Goal: Communication & Community: Share content

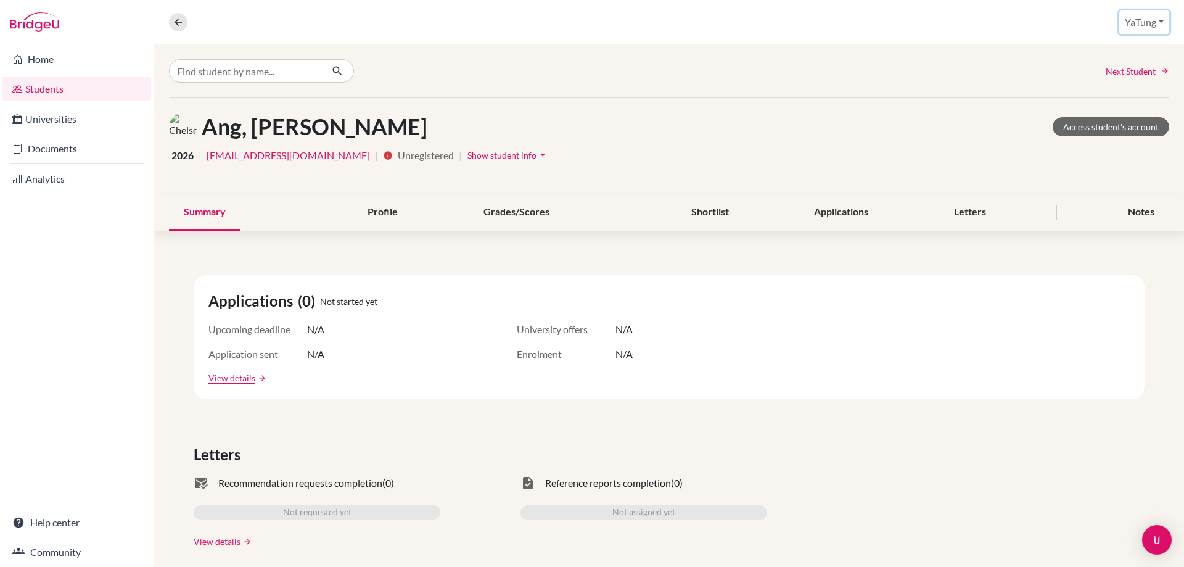
click at [1146, 26] on button "YaTung" at bounding box center [1144, 21] width 50 height 23
click at [1138, 99] on button "Log out" at bounding box center [1121, 101] width 97 height 20
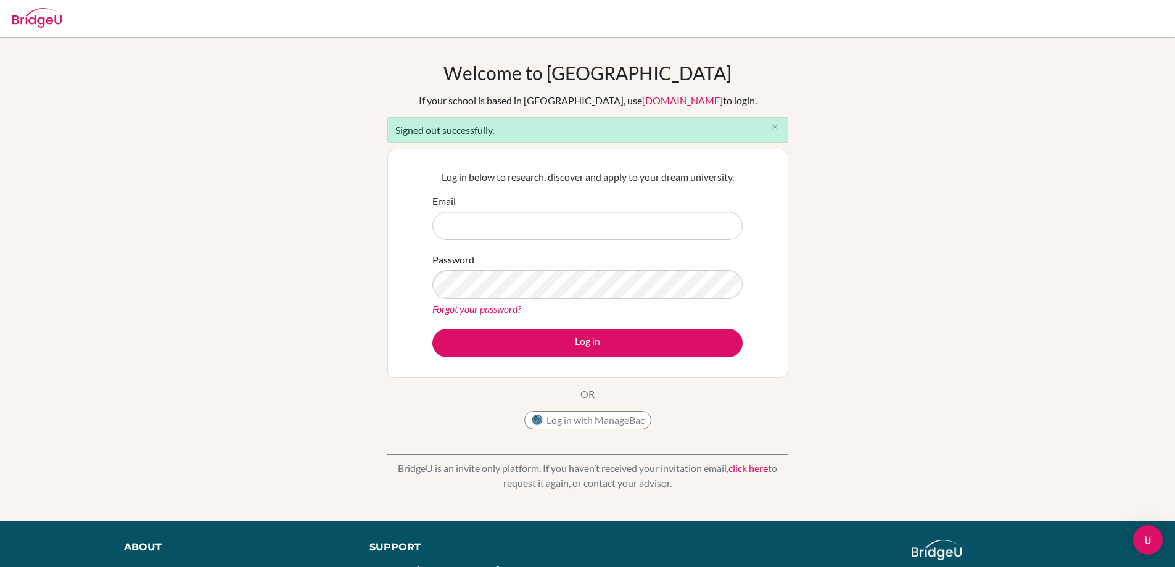
click at [538, 229] on input "Email" at bounding box center [587, 225] width 310 height 28
click at [538, 226] on input "Email" at bounding box center [587, 225] width 310 height 28
type input "amyxyz@dysh.tyc.edu.tw"
click at [432, 329] on button "Log in" at bounding box center [587, 343] width 310 height 28
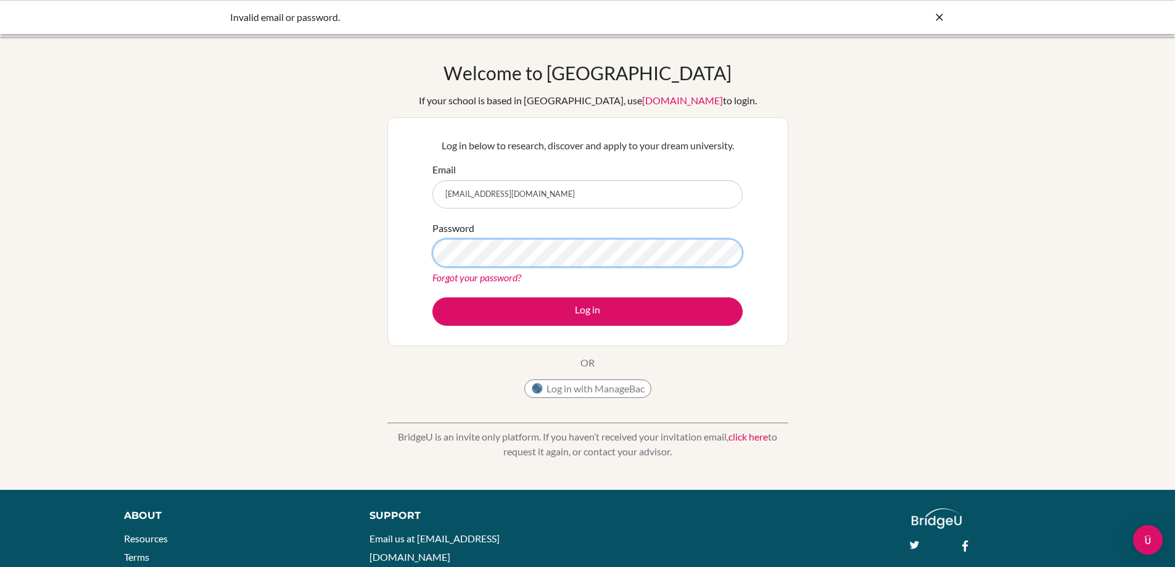
click at [432, 297] on button "Log in" at bounding box center [587, 311] width 310 height 28
click at [498, 231] on div "Password Forgot your password?" at bounding box center [587, 253] width 310 height 64
click at [432, 297] on button "Log in" at bounding box center [587, 311] width 310 height 28
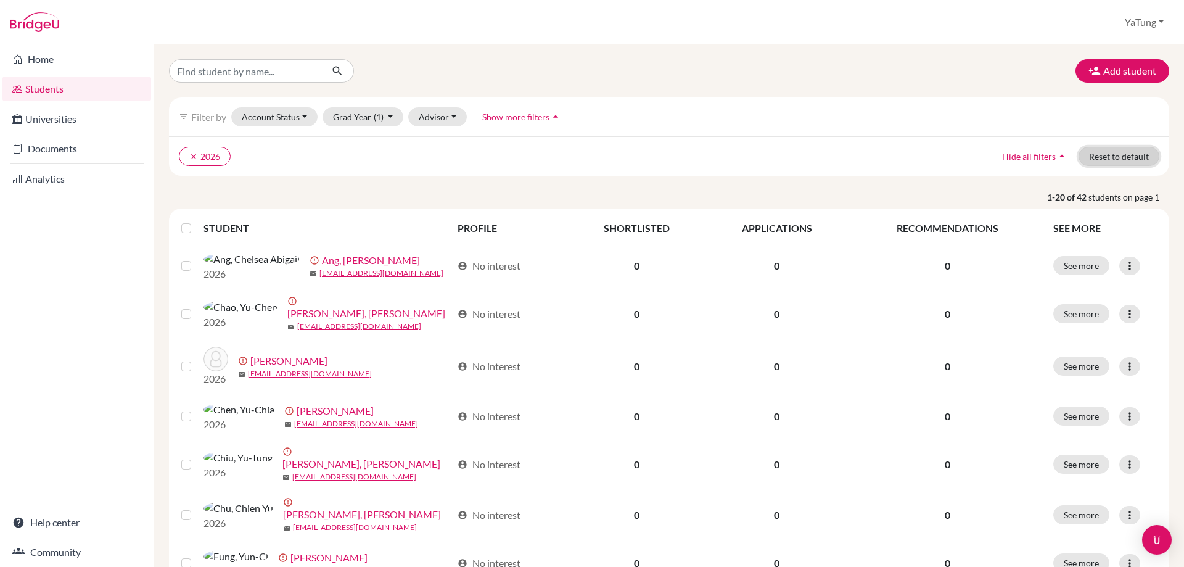
click at [1115, 160] on button "Reset to default" at bounding box center [1118, 156] width 81 height 19
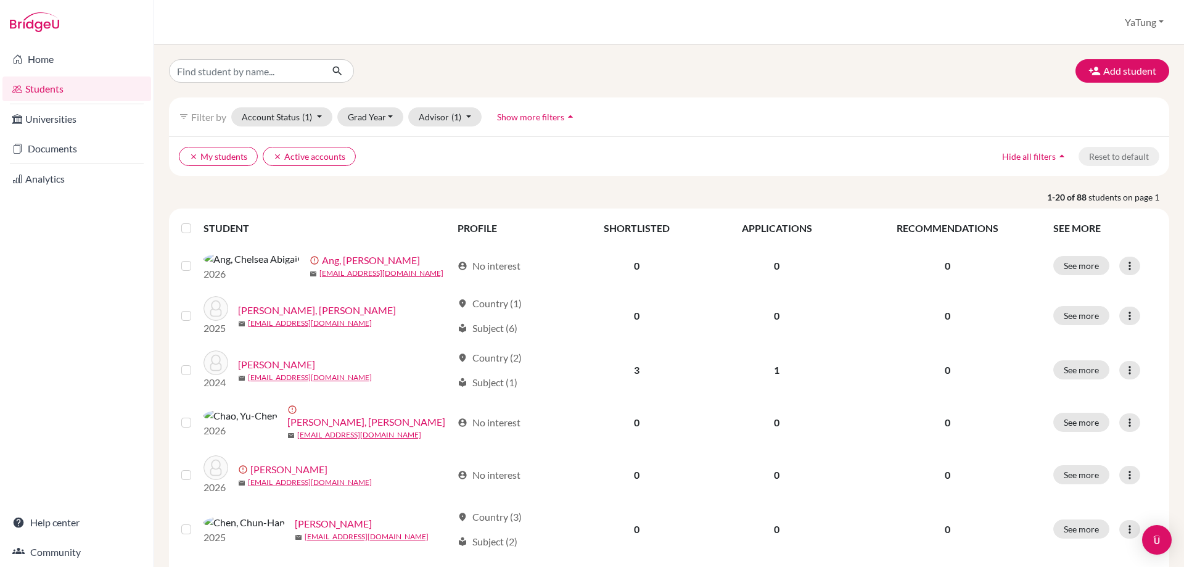
click at [196, 221] on label at bounding box center [196, 221] width 0 height 0
click at [0, 0] on input "checkbox" at bounding box center [0, 0] width 0 height 0
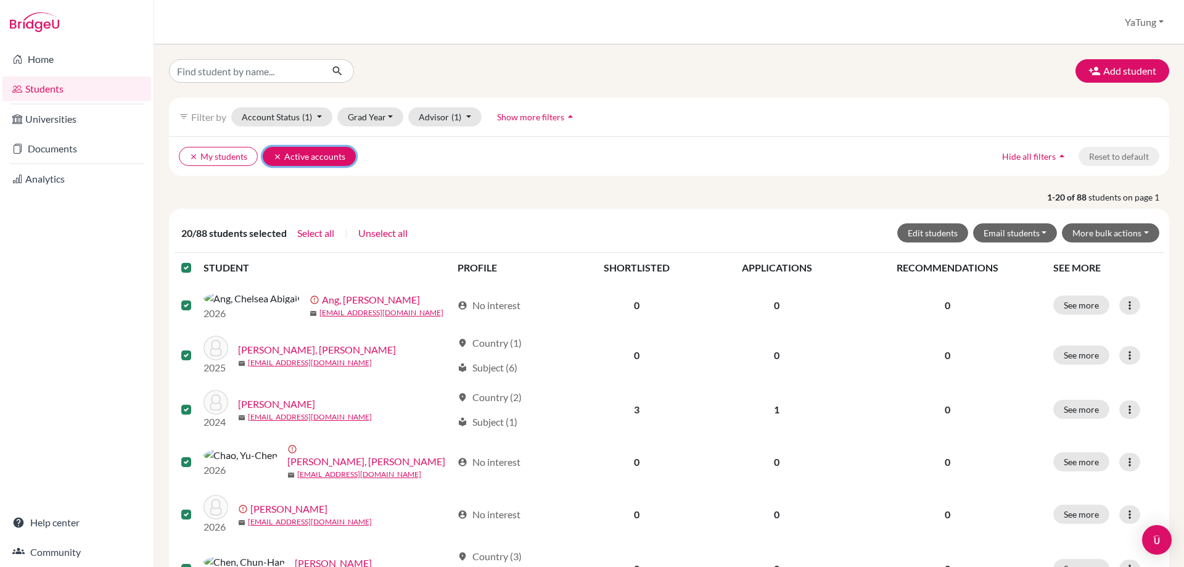
click at [266, 157] on button "clear Active accounts" at bounding box center [309, 156] width 93 height 19
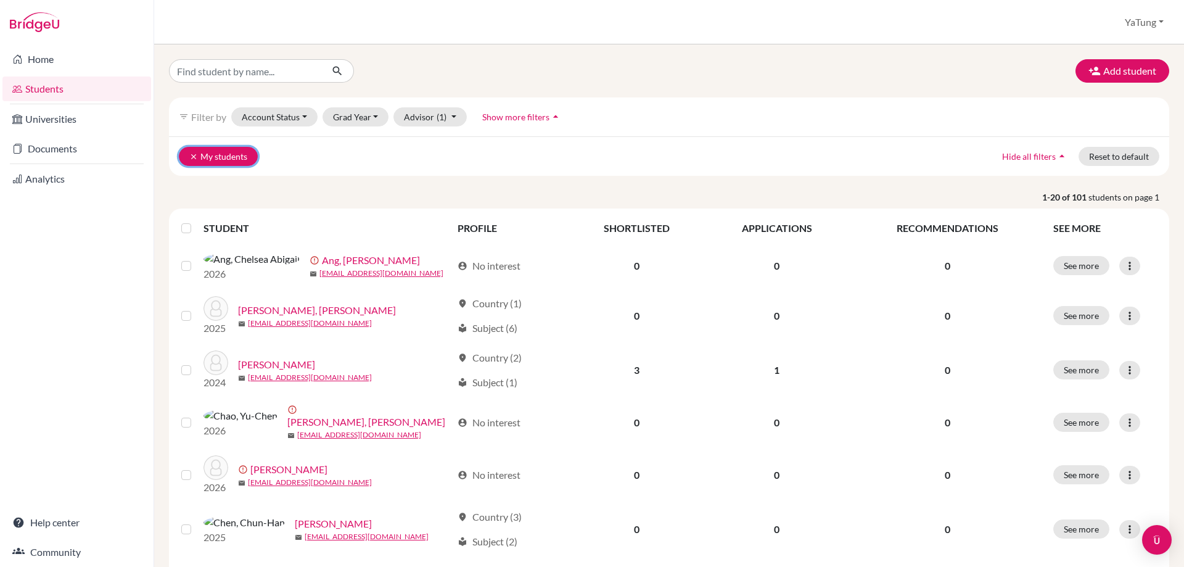
click at [184, 157] on button "clear My students" at bounding box center [218, 156] width 79 height 19
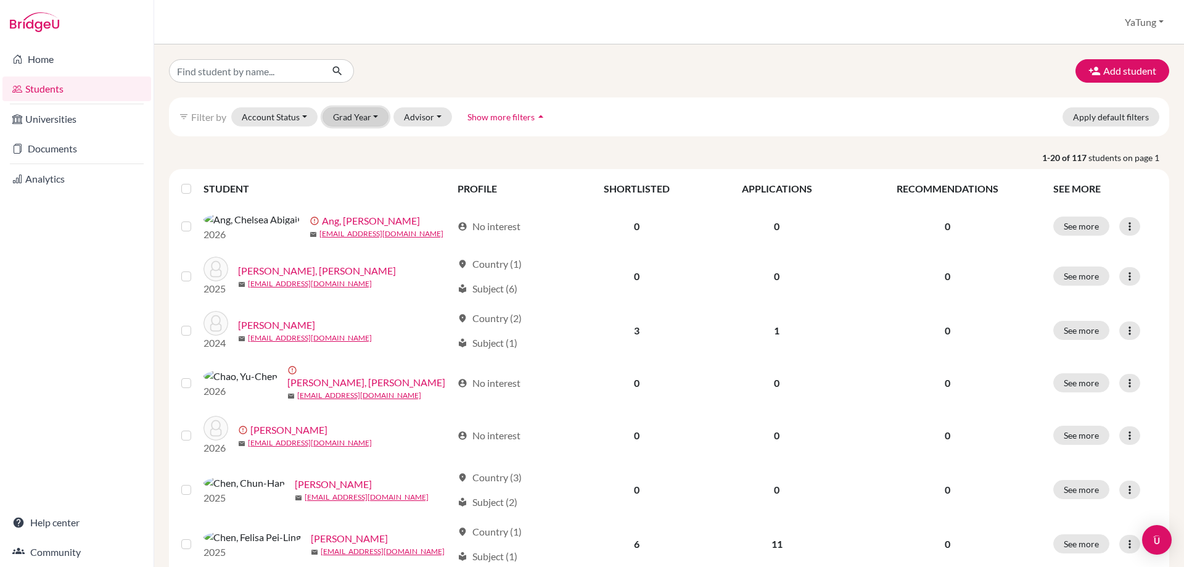
click at [344, 113] on button "Grad Year" at bounding box center [355, 116] width 67 height 19
click at [355, 138] on span "2026" at bounding box center [349, 143] width 22 height 15
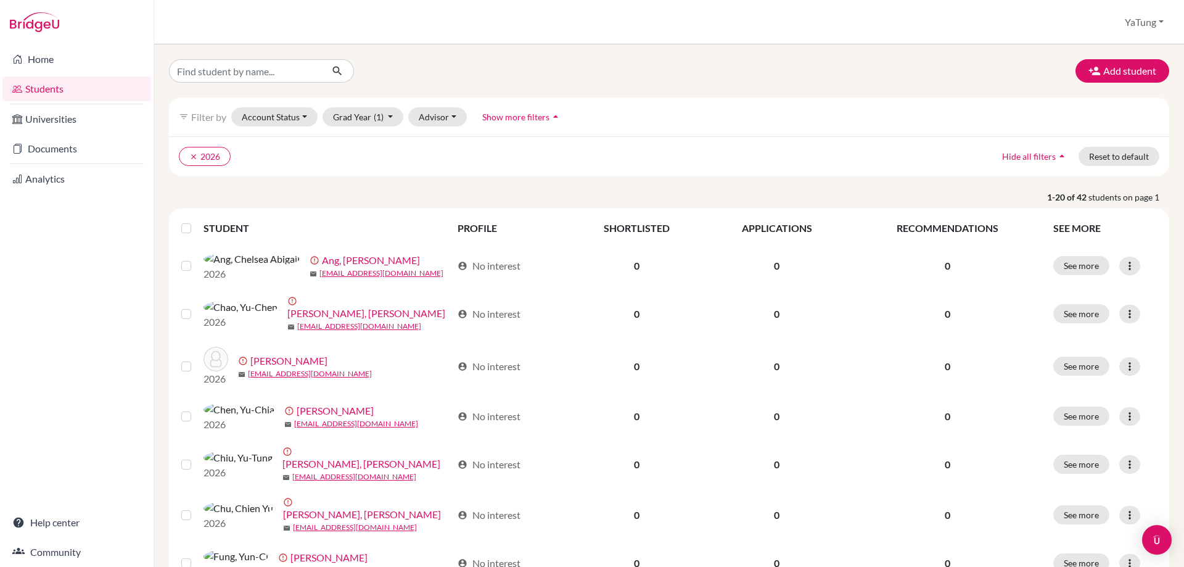
click at [196, 221] on label at bounding box center [196, 221] width 0 height 0
click at [0, 0] on input "checkbox" at bounding box center [0, 0] width 0 height 0
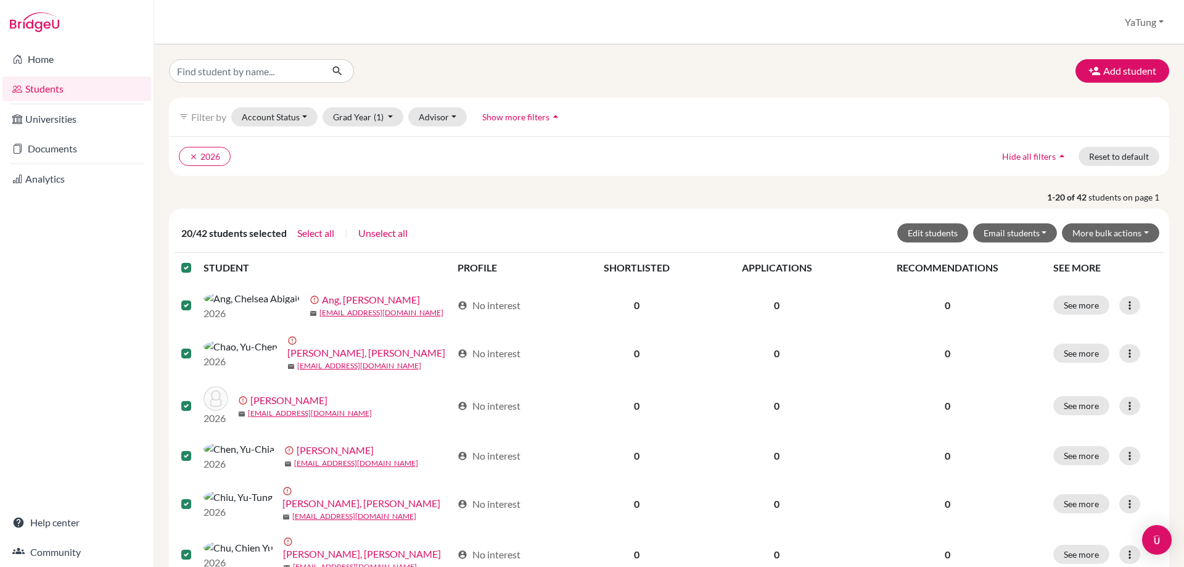
drag, startPoint x: 1151, startPoint y: 158, endPoint x: 1009, endPoint y: 129, distance: 144.6
click at [1009, 129] on div "filter_list Filter by Account Status Active accounts Archived accounts Register…" at bounding box center [669, 136] width 1000 height 78
click at [1056, 161] on icon "arrow_drop_up" at bounding box center [1062, 156] width 12 height 12
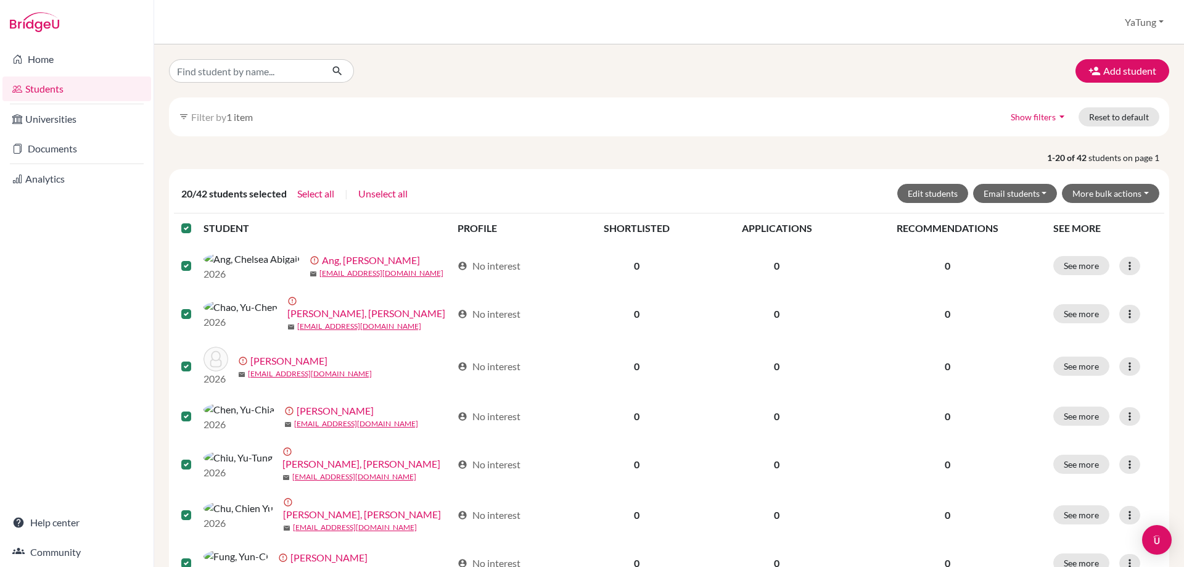
click at [1056, 117] on icon "arrow_drop_down" at bounding box center [1062, 116] width 12 height 12
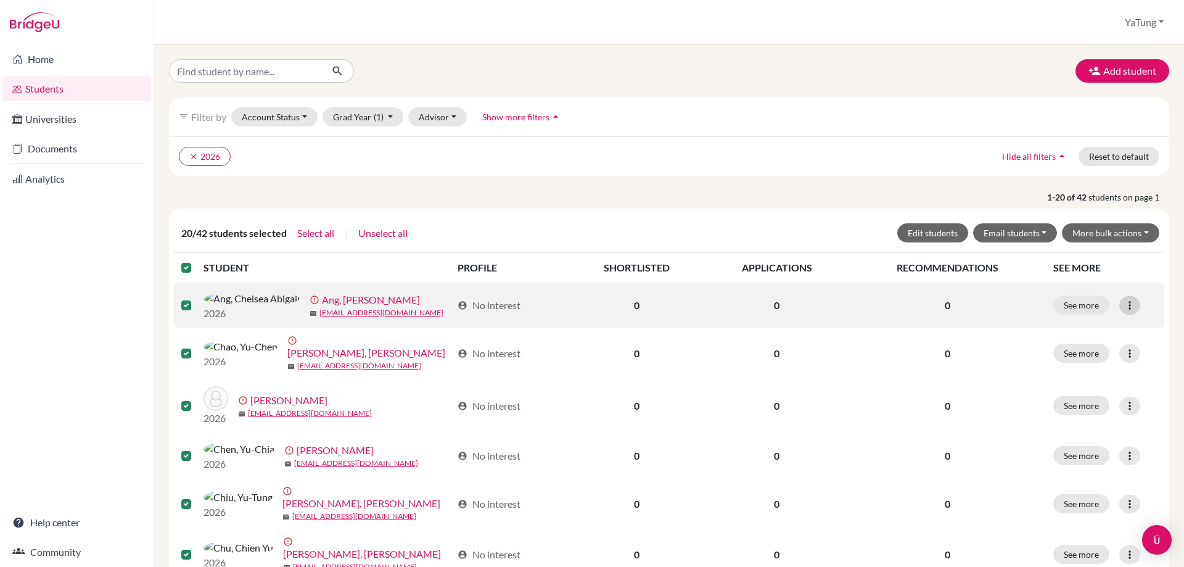
click at [1123, 314] on div at bounding box center [1129, 305] width 21 height 18
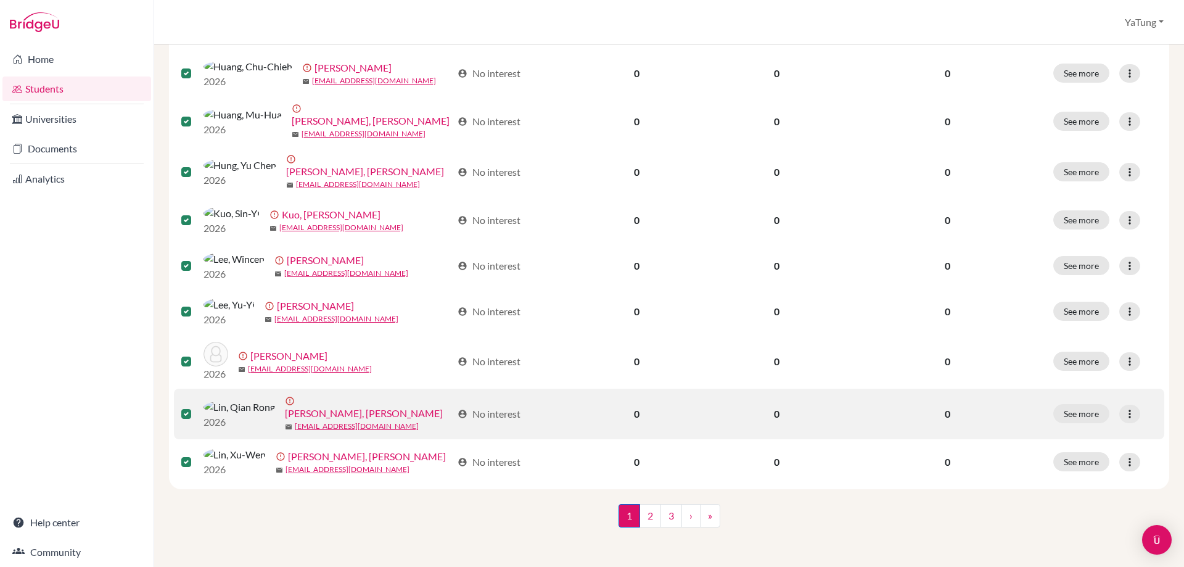
scroll to position [884, 0]
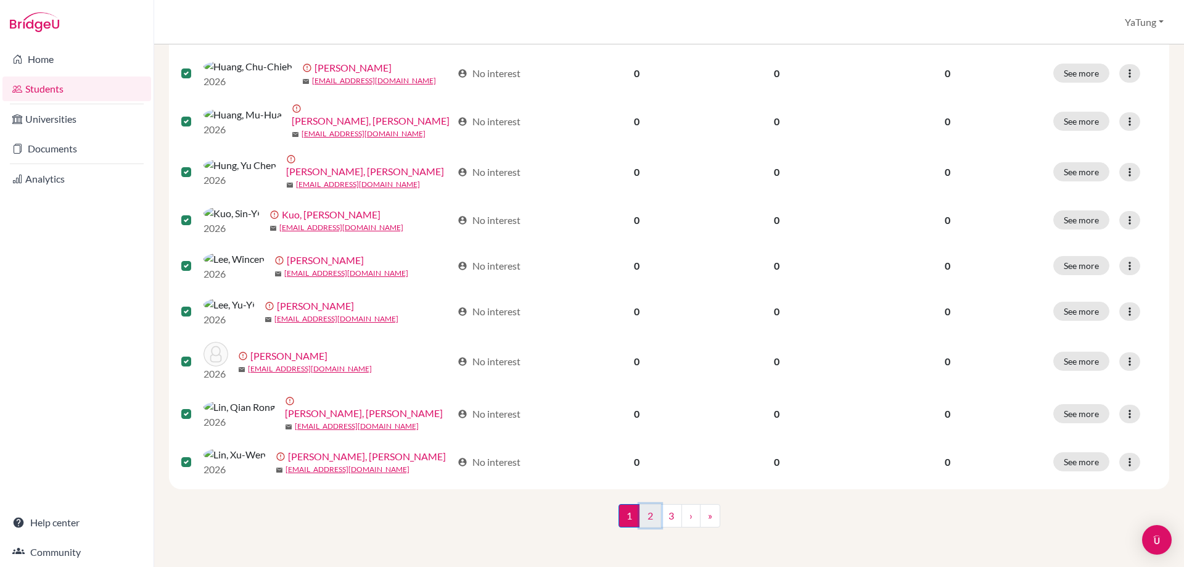
click at [649, 518] on link "2" at bounding box center [650, 515] width 22 height 23
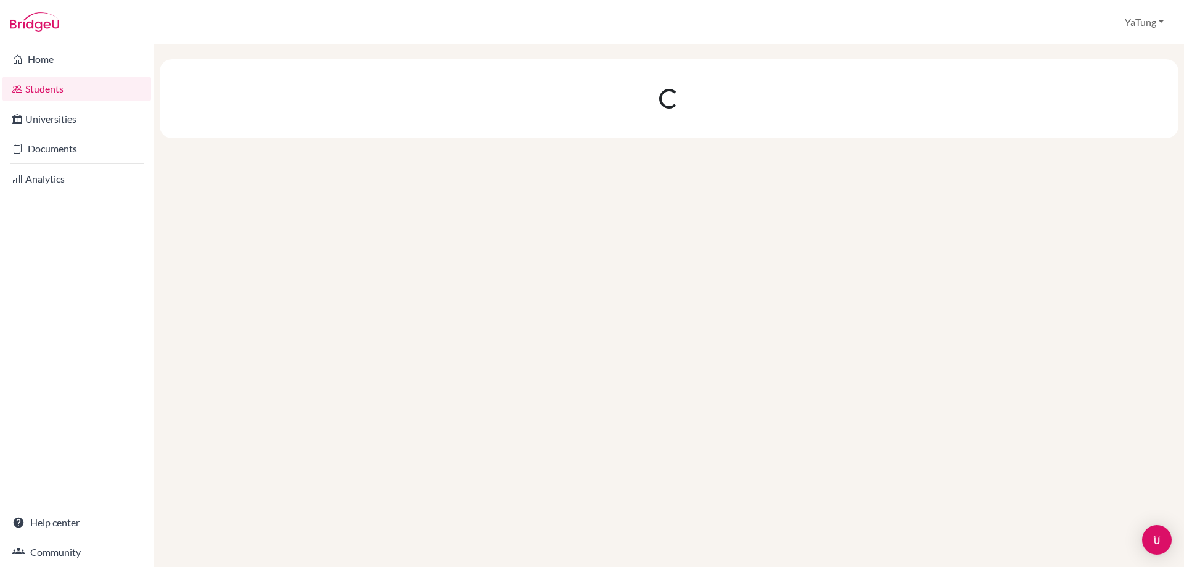
scroll to position [0, 0]
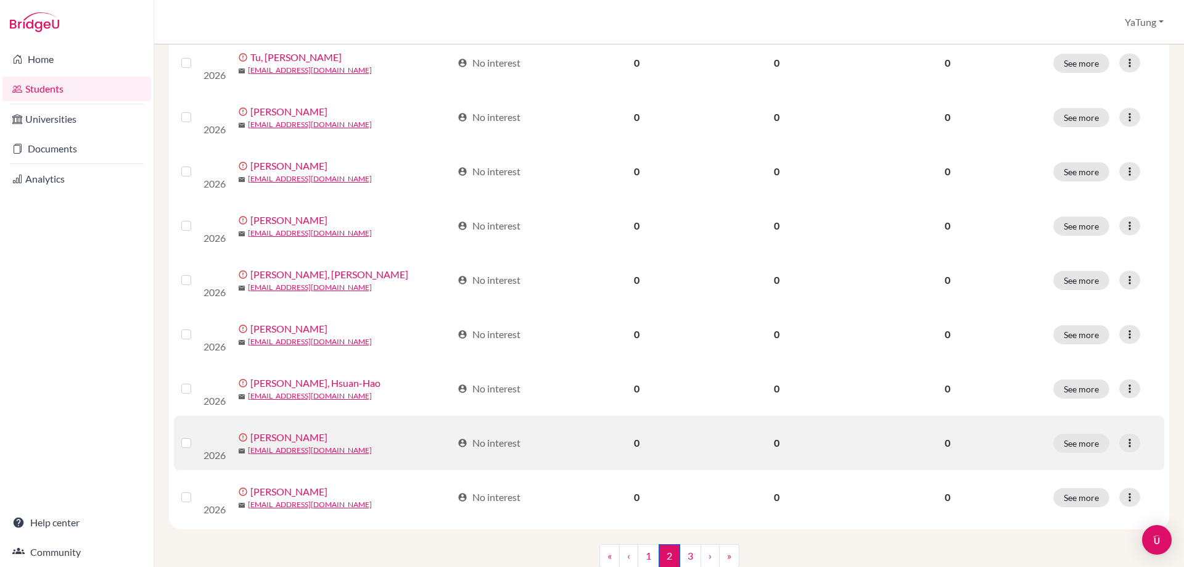
scroll to position [884, 0]
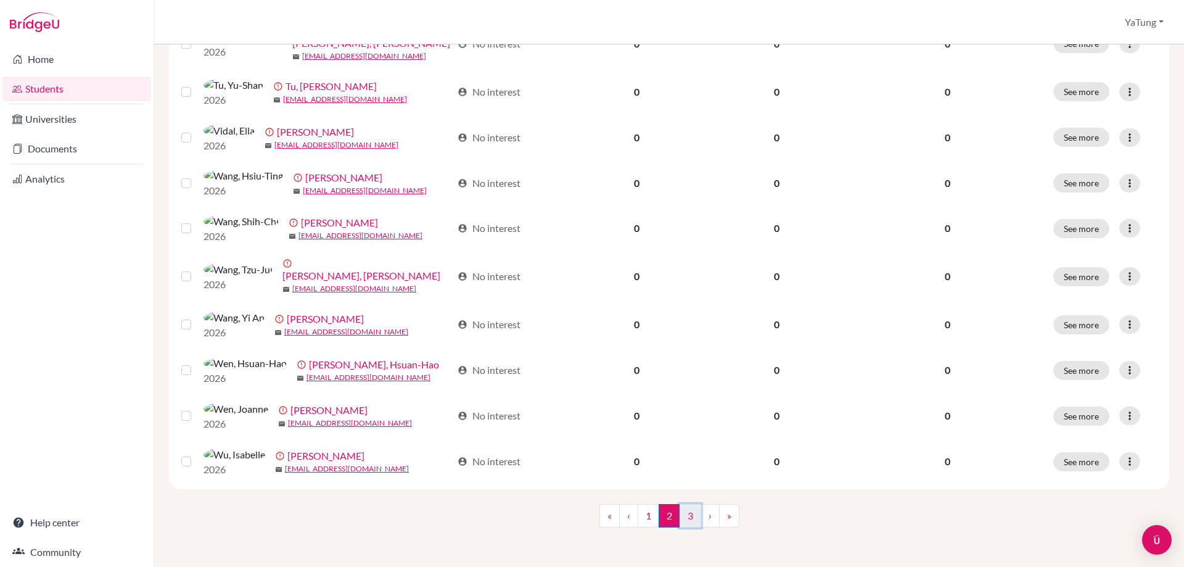
click at [683, 516] on link "3" at bounding box center [691, 515] width 22 height 23
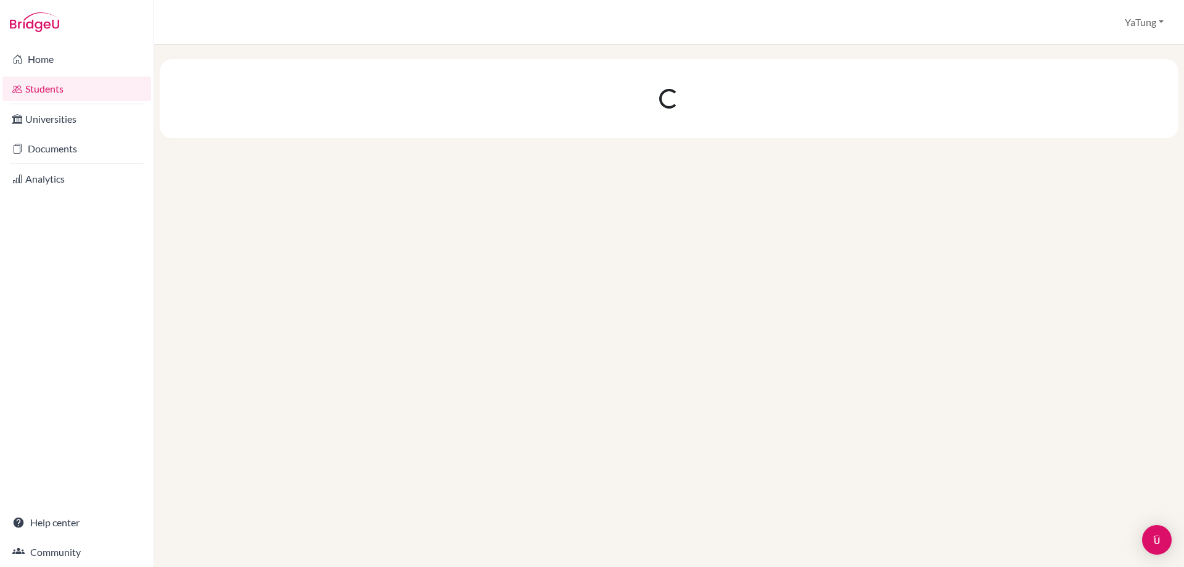
scroll to position [0, 0]
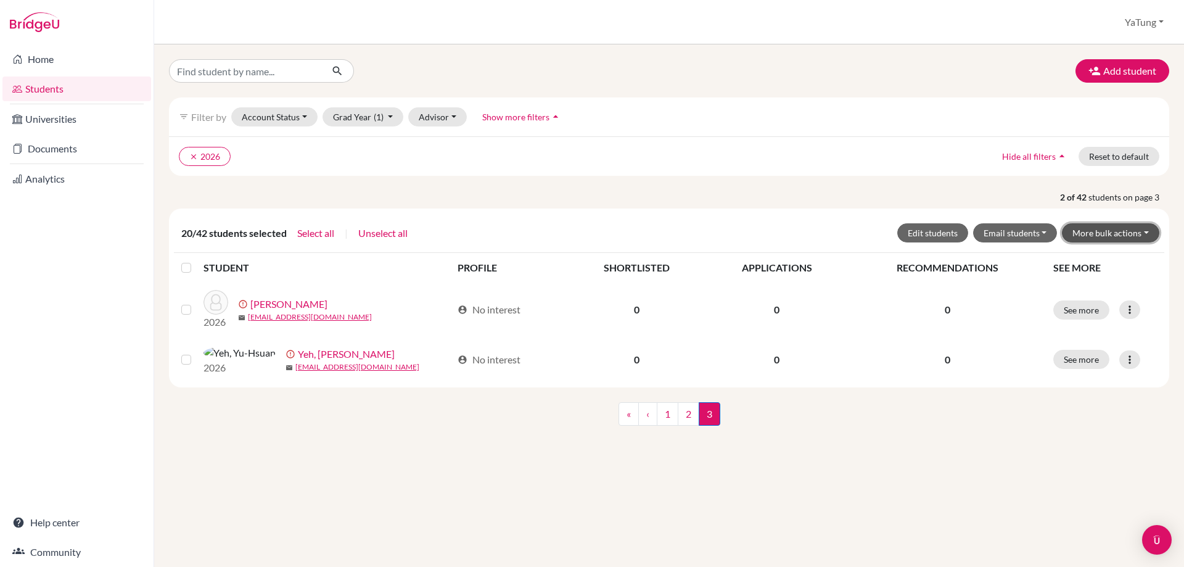
click at [1109, 227] on button "More bulk actions" at bounding box center [1110, 232] width 97 height 19
click at [1043, 234] on button "Email students" at bounding box center [1015, 232] width 84 height 19
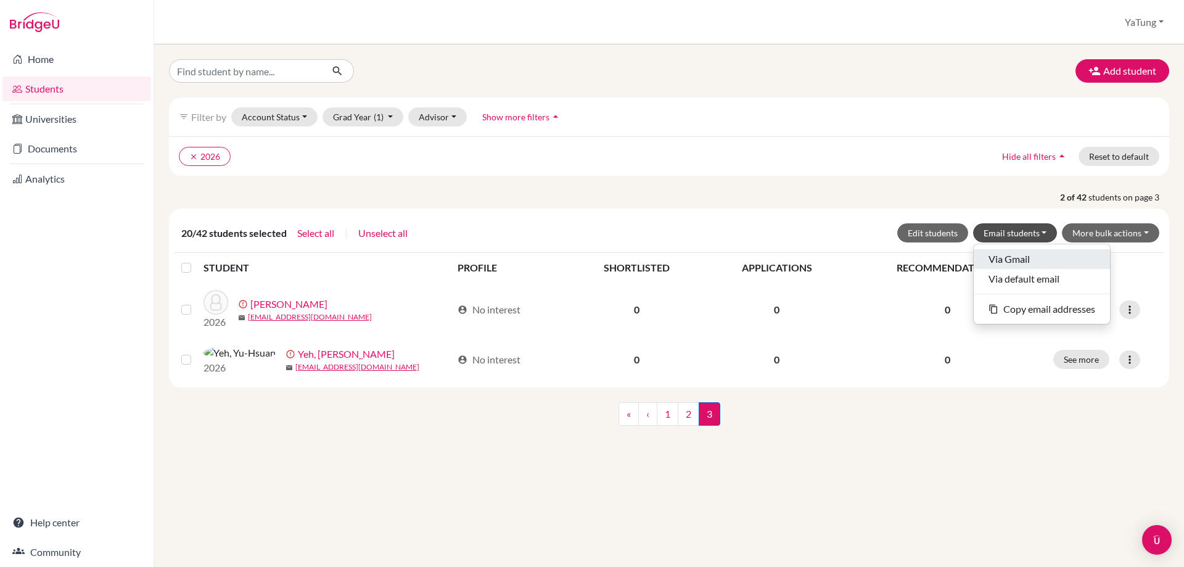
click at [1035, 250] on button "Via Gmail" at bounding box center [1042, 259] width 136 height 20
click at [1034, 239] on button "Email students" at bounding box center [1015, 232] width 84 height 19
click at [1114, 232] on button "More bulk actions" at bounding box center [1110, 232] width 97 height 19
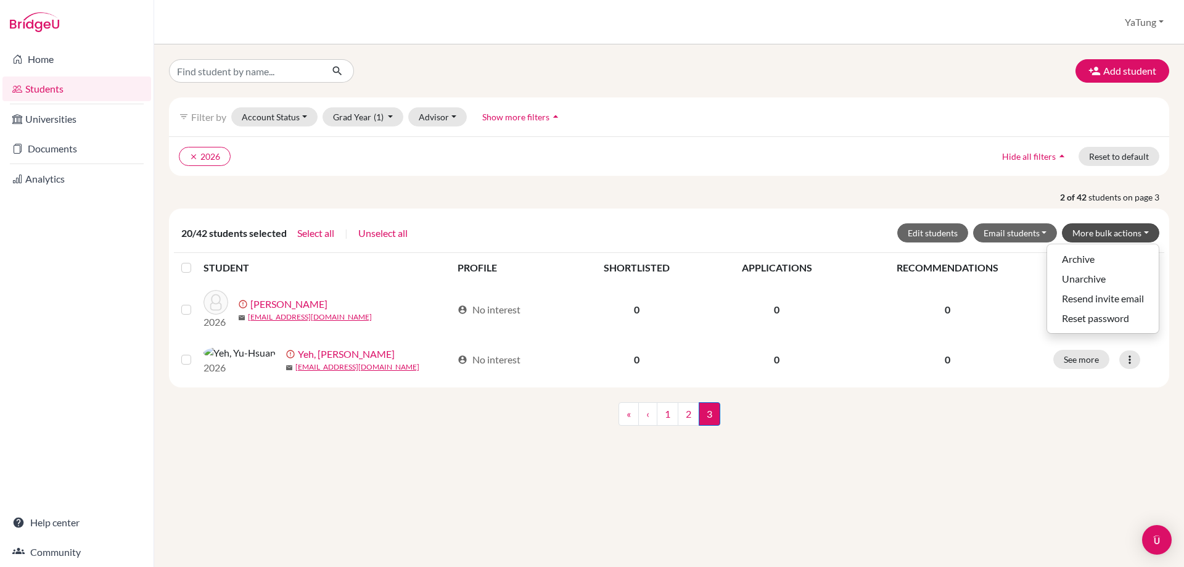
click at [1114, 435] on div "« ‹ 1 2 3 (current)" at bounding box center [669, 426] width 1019 height 48
click at [196, 260] on label at bounding box center [196, 260] width 0 height 0
click at [0, 0] on input "checkbox" at bounding box center [0, 0] width 0 height 0
click at [1111, 229] on button "More bulk actions" at bounding box center [1110, 232] width 97 height 19
